Goal: Complete application form

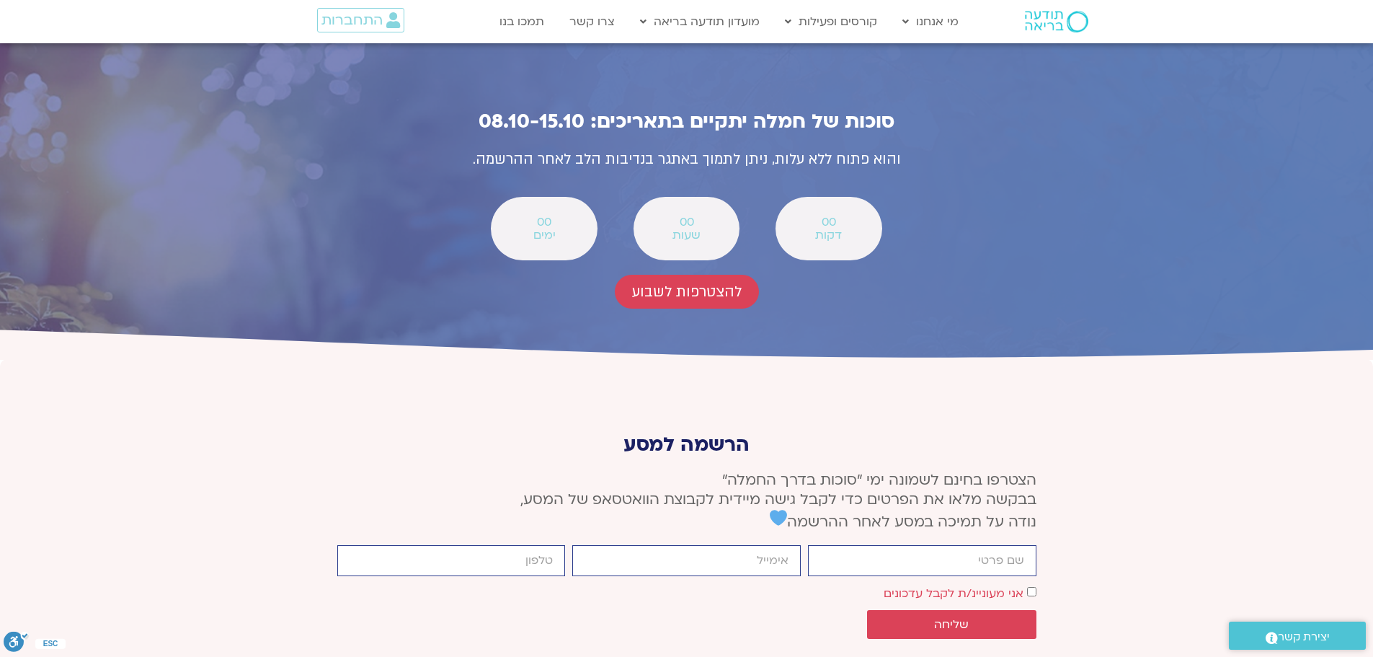
scroll to position [5118, 0]
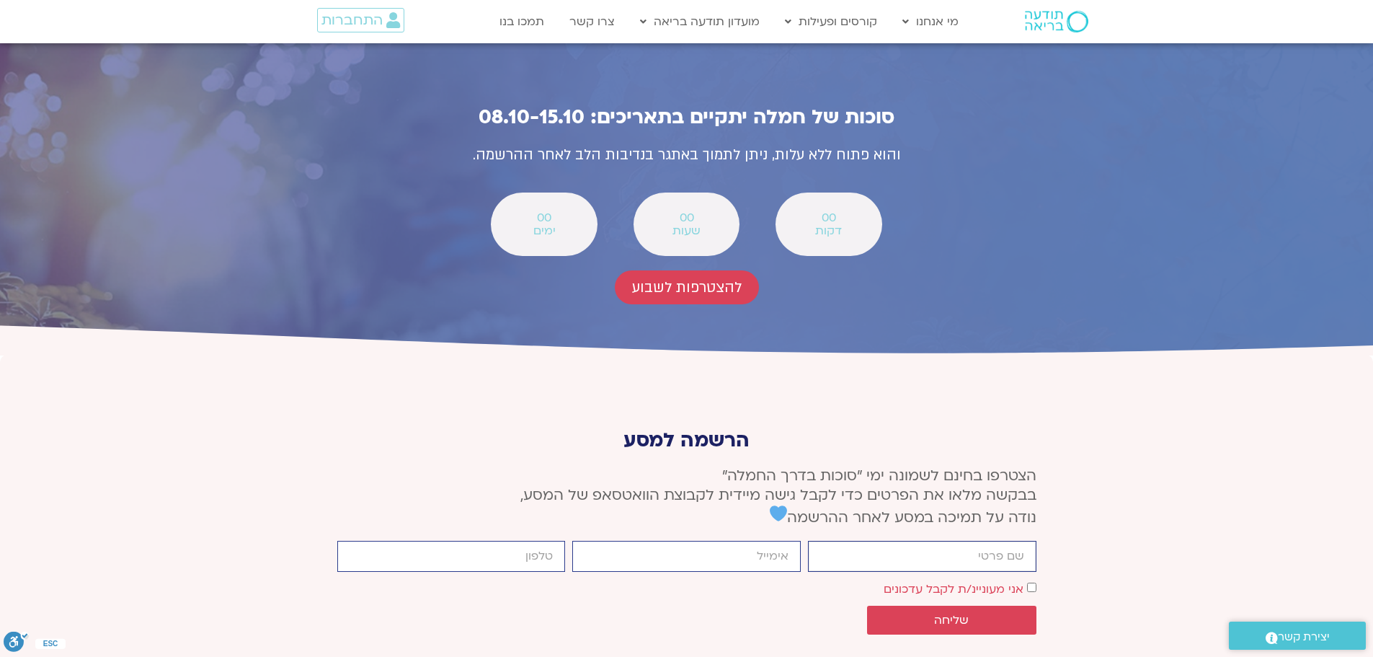
click at [987, 541] on input "firstname" at bounding box center [922, 556] width 229 height 31
click at [946, 541] on input "firstname" at bounding box center [922, 556] width 229 height 31
type input "[PERSON_NAME]"
click at [768, 541] on input "email" at bounding box center [686, 556] width 229 height 31
type input "[EMAIL_ADDRESS][DOMAIN_NAME]"
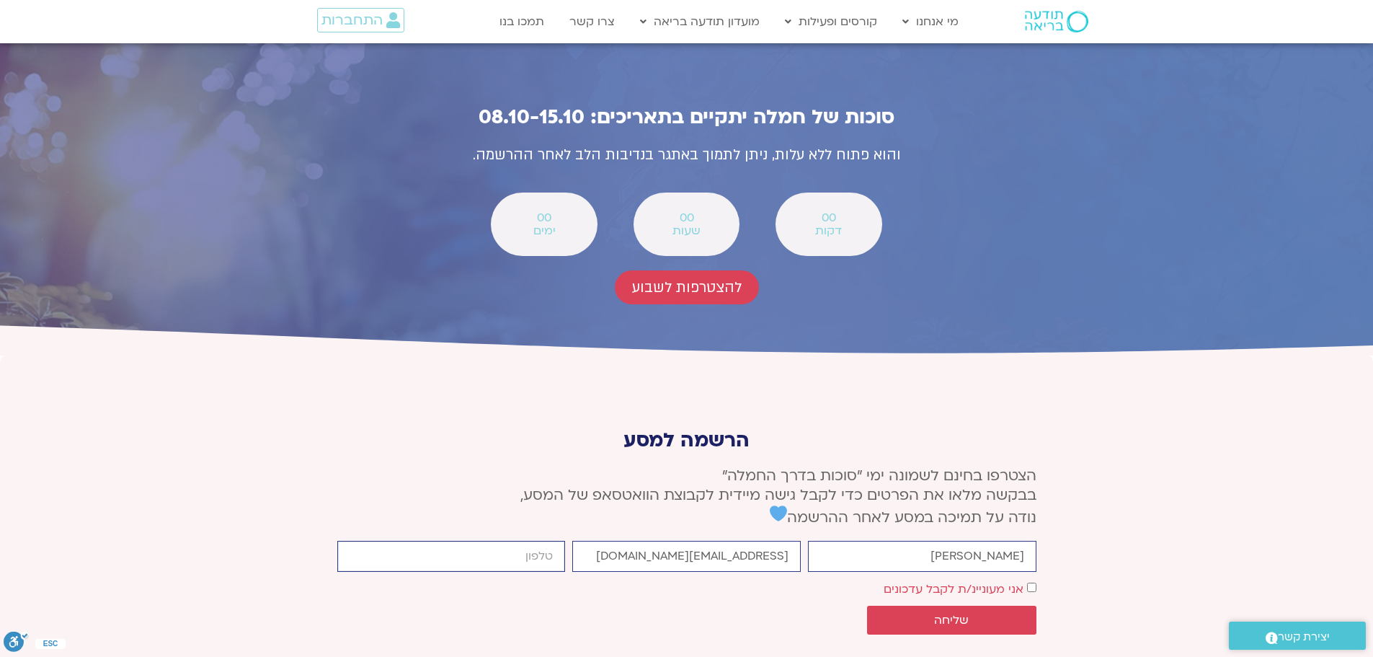
type input "0525280511"
click at [962, 613] on span "שליחה" at bounding box center [951, 619] width 35 height 13
click at [966, 613] on span "שליחה" at bounding box center [951, 619] width 35 height 13
